Goal: Task Accomplishment & Management: Use online tool/utility

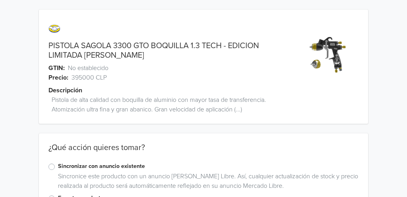
scroll to position [48, 0]
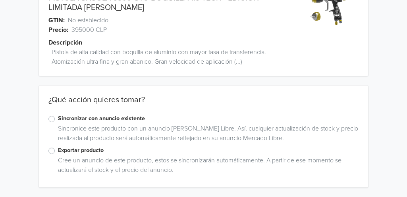
click at [58, 148] on label "Exportar producto" at bounding box center [208, 150] width 301 height 9
click at [0, 0] on input "Exportar producto" at bounding box center [0, 0] width 0 height 0
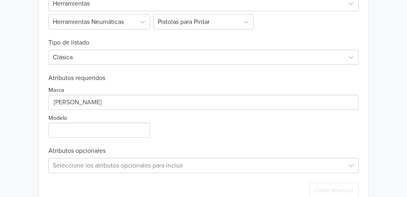
scroll to position [294, 0]
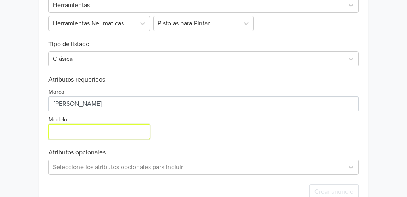
click at [131, 132] on input "Modelo" at bounding box center [99, 131] width 102 height 15
type input "3300 GTO"
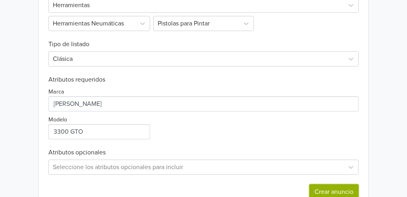
click at [339, 190] on button "Crear anuncio" at bounding box center [334, 191] width 49 height 15
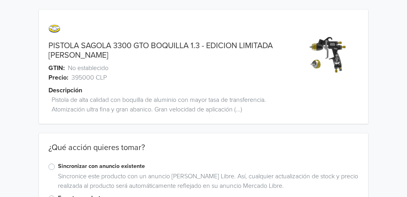
scroll to position [48, 0]
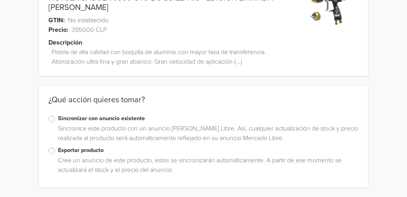
click at [55, 152] on div "Exportar producto" at bounding box center [203, 151] width 310 height 10
click at [58, 151] on label "Exportar producto" at bounding box center [208, 150] width 301 height 9
click at [0, 0] on input "Exportar producto" at bounding box center [0, 0] width 0 height 0
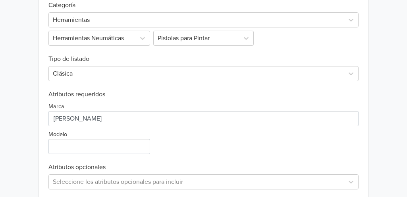
scroll to position [281, 0]
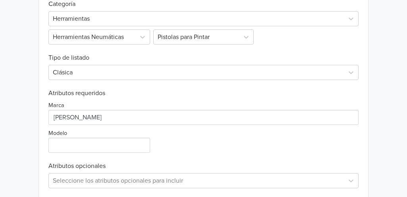
click at [71, 155] on div "Exportar producto * Las imágenes deben tener 500 píxeles en un lado para poder …" at bounding box center [203, 93] width 310 height 258
click at [68, 153] on div "Exportar producto * Las imágenes deben tener 500 píxeles en un lado para poder …" at bounding box center [203, 93] width 310 height 258
click at [67, 152] on input "Modelo" at bounding box center [99, 145] width 102 height 15
type input "3300 GTO"
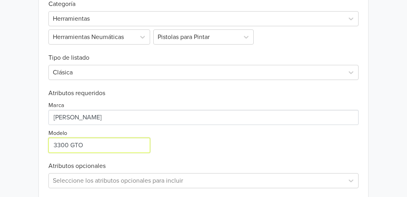
scroll to position [316, 0]
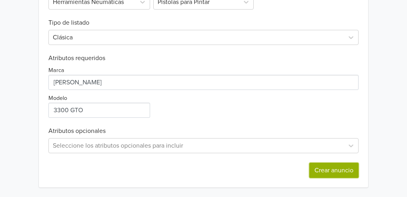
click at [322, 174] on button "Crear anuncio" at bounding box center [334, 170] width 49 height 15
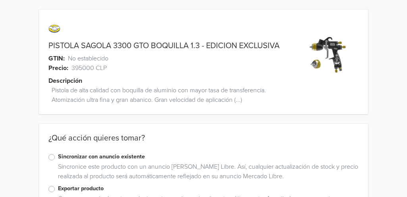
scroll to position [38, 0]
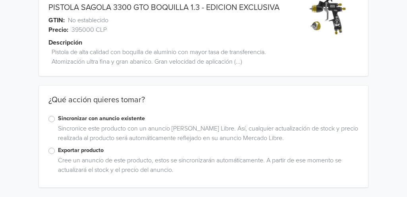
click at [62, 153] on label "Exportar producto" at bounding box center [208, 150] width 301 height 9
click at [0, 0] on input "Exportar producto" at bounding box center [0, 0] width 0 height 0
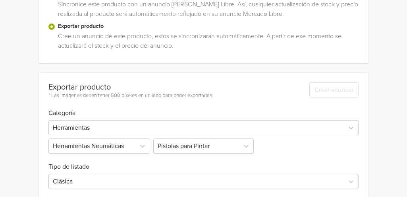
scroll to position [243, 0]
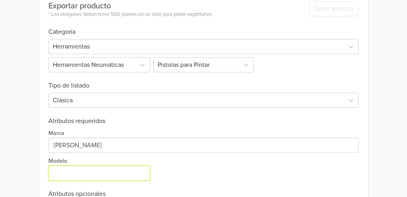
click at [79, 172] on input "Modelo" at bounding box center [99, 172] width 102 height 15
type input "3300 GTO"
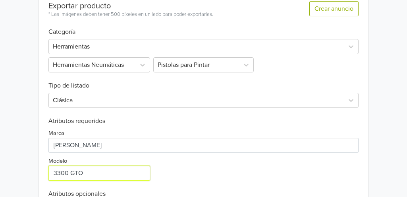
scroll to position [306, 0]
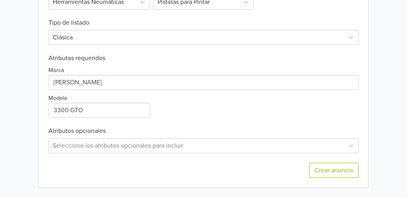
click at [344, 162] on div "Crear anuncio" at bounding box center [334, 165] width 49 height 25
click at [344, 168] on button "Crear anuncio" at bounding box center [334, 170] width 49 height 15
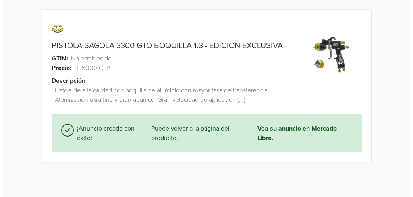
scroll to position [0, 0]
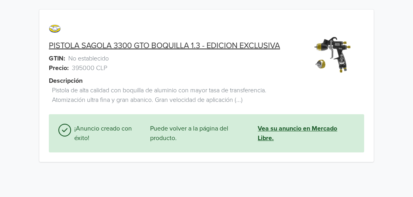
click at [277, 132] on link "Vea su anuncio en Mercado Libre." at bounding box center [306, 133] width 97 height 19
